Goal: Information Seeking & Learning: Learn about a topic

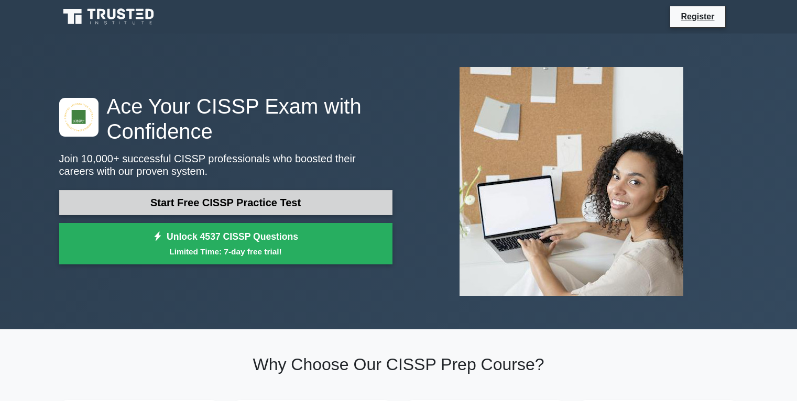
click at [146, 206] on link "Start Free CISSP Practice Test" at bounding box center [225, 202] width 333 height 25
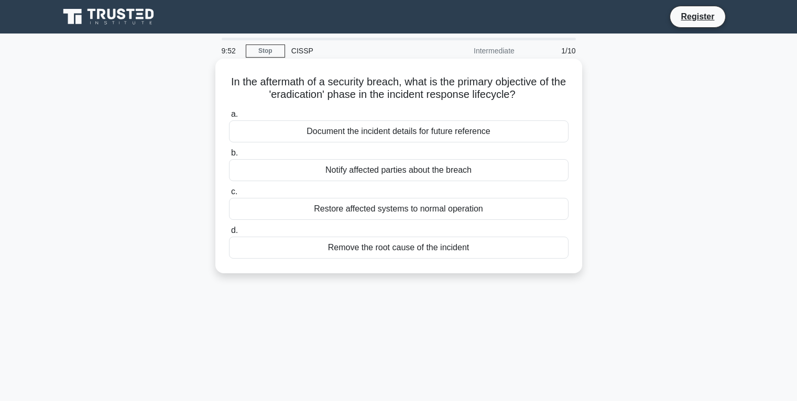
click at [317, 249] on div "Remove the root cause of the incident" at bounding box center [399, 248] width 340 height 22
click at [229, 234] on input "d. Remove the root cause of the incident" at bounding box center [229, 230] width 0 height 7
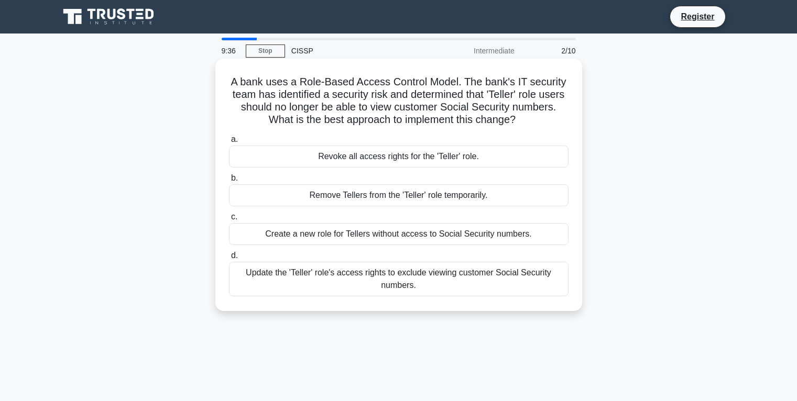
click at [319, 293] on div "Update the 'Teller' role's access rights to exclude viewing customer Social Sec…" at bounding box center [399, 279] width 340 height 35
click at [229, 259] on input "d. Update the 'Teller' role's access rights to exclude viewing customer Social …" at bounding box center [229, 256] width 0 height 7
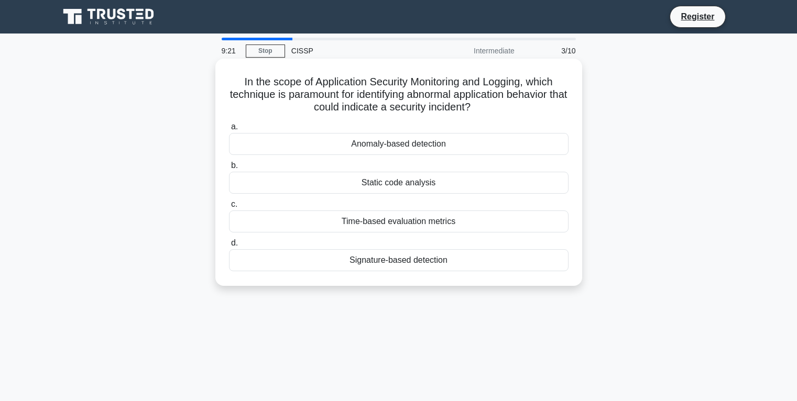
click at [409, 148] on div "Anomaly-based detection" at bounding box center [399, 144] width 340 height 22
click at [229, 130] on input "a. Anomaly-based detection" at bounding box center [229, 127] width 0 height 7
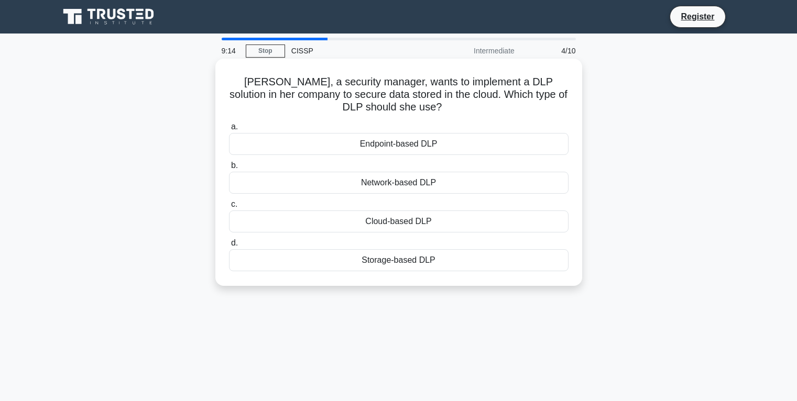
click at [290, 221] on div "Cloud-based DLP" at bounding box center [399, 222] width 340 height 22
click at [229, 208] on input "c. Cloud-based DLP" at bounding box center [229, 204] width 0 height 7
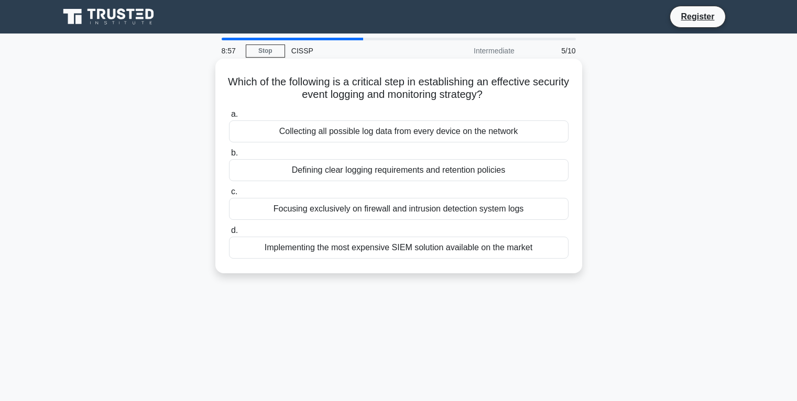
click at [322, 177] on div "Defining clear logging requirements and retention policies" at bounding box center [399, 170] width 340 height 22
click at [229, 157] on input "b. Defining clear logging requirements and retention policies" at bounding box center [229, 153] width 0 height 7
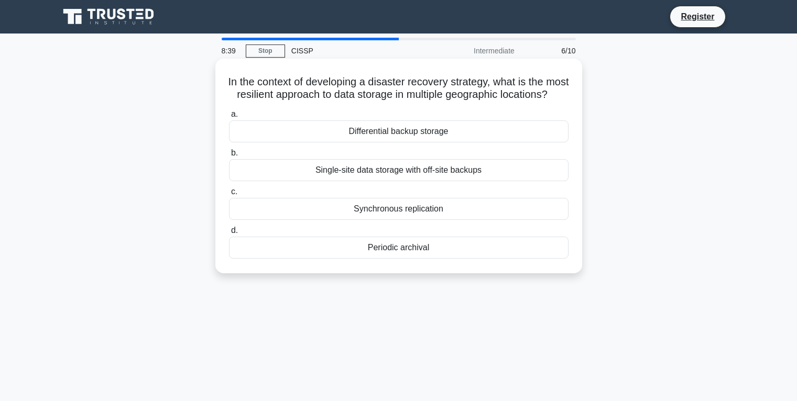
click at [361, 180] on div "Single-site data storage with off-site backups" at bounding box center [399, 170] width 340 height 22
click at [229, 157] on input "b. Single-site data storage with off-site backups" at bounding box center [229, 153] width 0 height 7
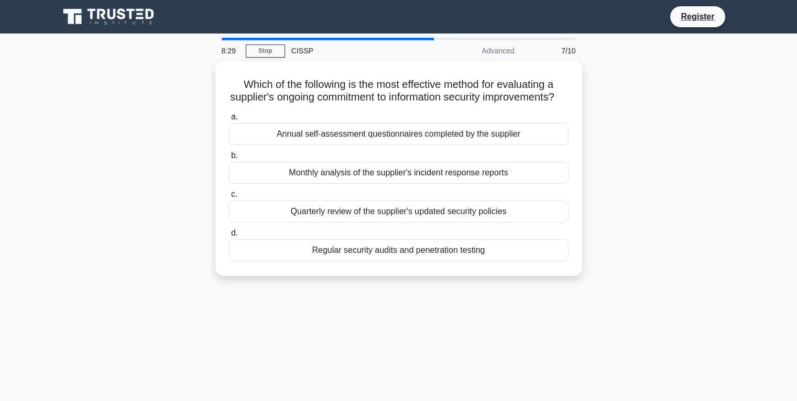
click at [161, 183] on div "Which of the following is the most effective method for evaluating a supplier's…" at bounding box center [399, 174] width 692 height 227
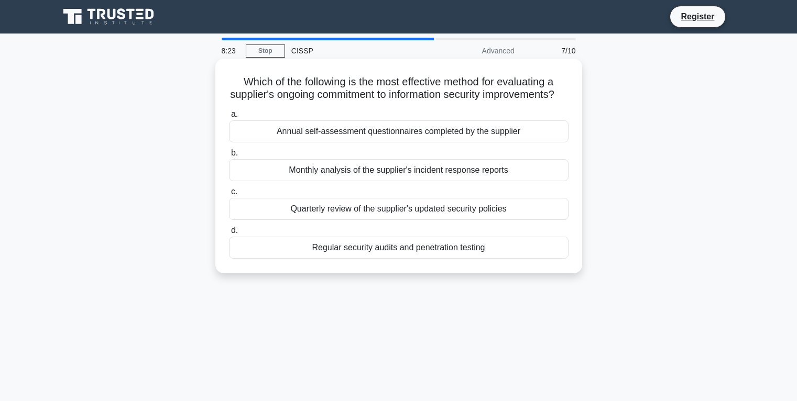
click at [395, 259] on div "Regular security audits and penetration testing" at bounding box center [399, 248] width 340 height 22
click at [229, 234] on input "d. Regular security audits and penetration testing" at bounding box center [229, 230] width 0 height 7
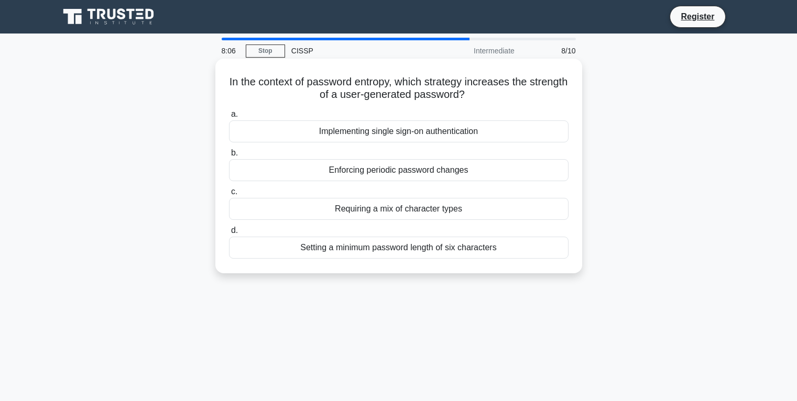
click at [412, 256] on div "Setting a minimum password length of six characters" at bounding box center [399, 248] width 340 height 22
click at [229, 234] on input "d. Setting a minimum password length of six characters" at bounding box center [229, 230] width 0 height 7
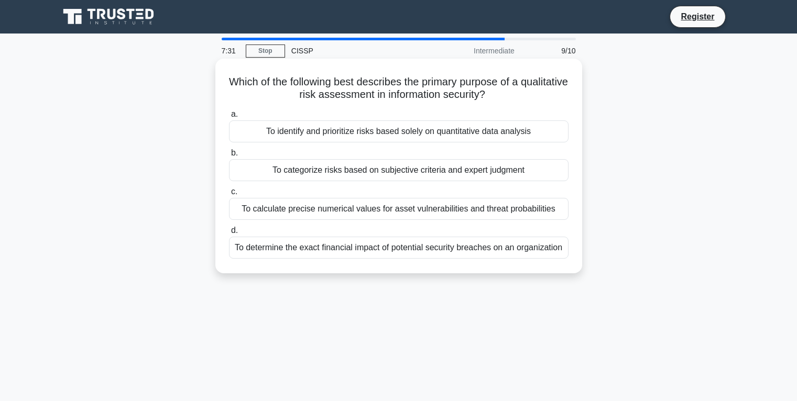
click at [333, 166] on div "To categorize risks based on subjective criteria and expert judgment" at bounding box center [399, 170] width 340 height 22
click at [229, 157] on input "b. To categorize risks based on subjective criteria and expert judgment" at bounding box center [229, 153] width 0 height 7
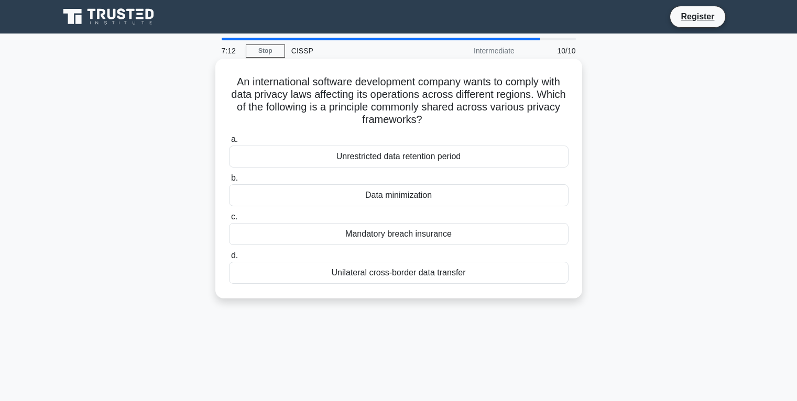
click at [409, 193] on div "Data minimization" at bounding box center [399, 195] width 340 height 22
click at [229, 182] on input "b. Data minimization" at bounding box center [229, 178] width 0 height 7
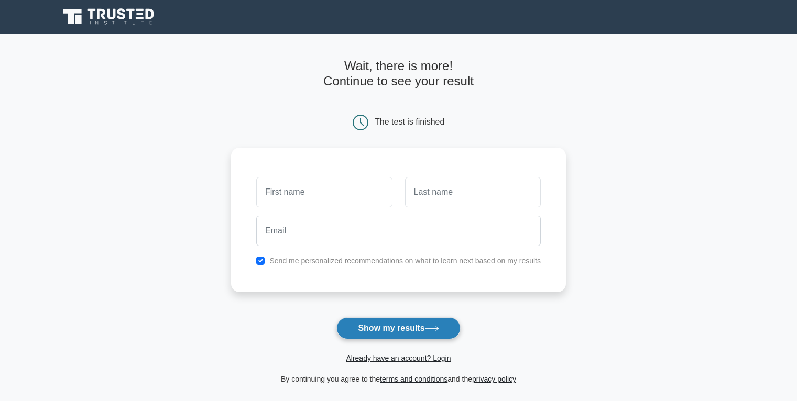
click at [416, 323] on button "Show my results" at bounding box center [398, 329] width 124 height 22
